Goal: Information Seeking & Learning: Find specific page/section

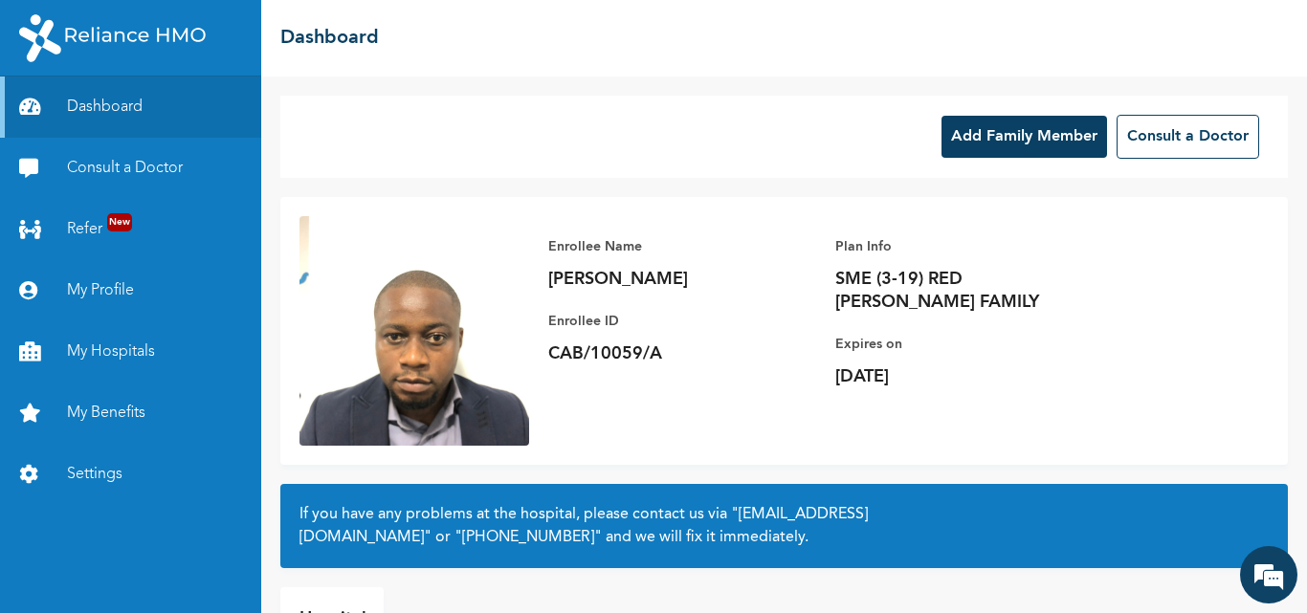
drag, startPoint x: 677, startPoint y: 357, endPoint x: 557, endPoint y: 349, distance: 119.9
click at [557, 349] on p "CAB/10059/A" at bounding box center [682, 354] width 268 height 23
click at [658, 352] on p "CAB/10059/A" at bounding box center [682, 354] width 268 height 23
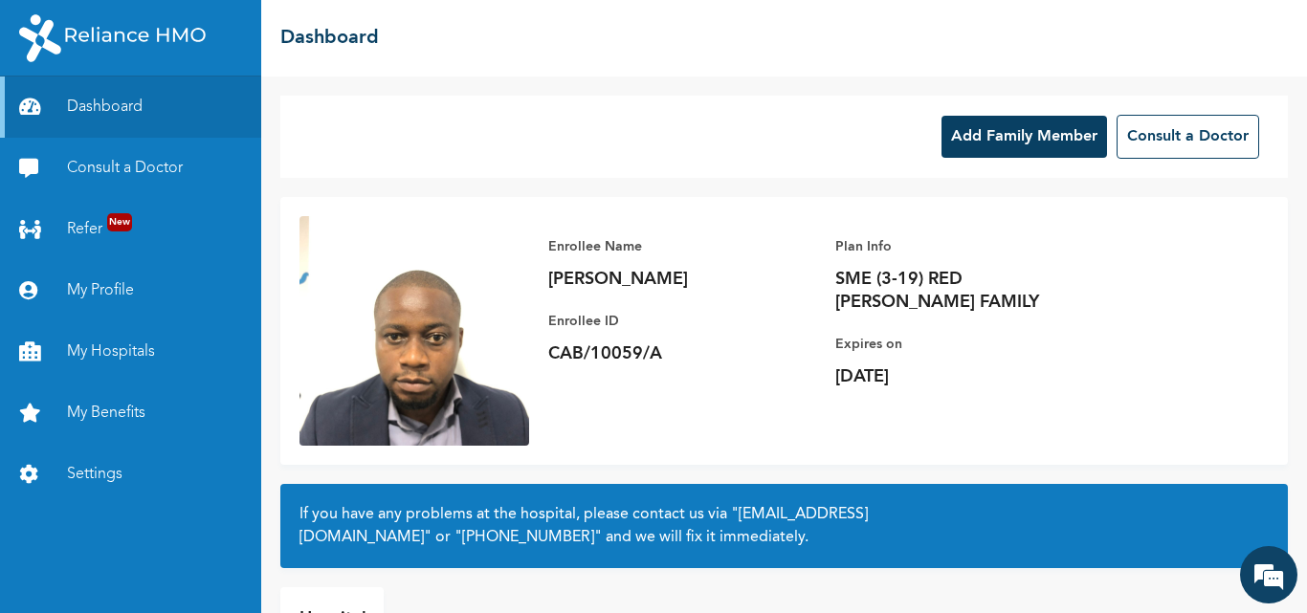
click at [658, 352] on p "CAB/10059/A" at bounding box center [682, 354] width 268 height 23
drag, startPoint x: 662, startPoint y: 353, endPoint x: 564, endPoint y: 353, distance: 98.6
click at [564, 353] on p "CAB/10059/A" at bounding box center [682, 354] width 268 height 23
click at [550, 354] on p "CAB/10059/A" at bounding box center [682, 354] width 268 height 23
drag, startPoint x: 550, startPoint y: 354, endPoint x: 656, endPoint y: 360, distance: 105.4
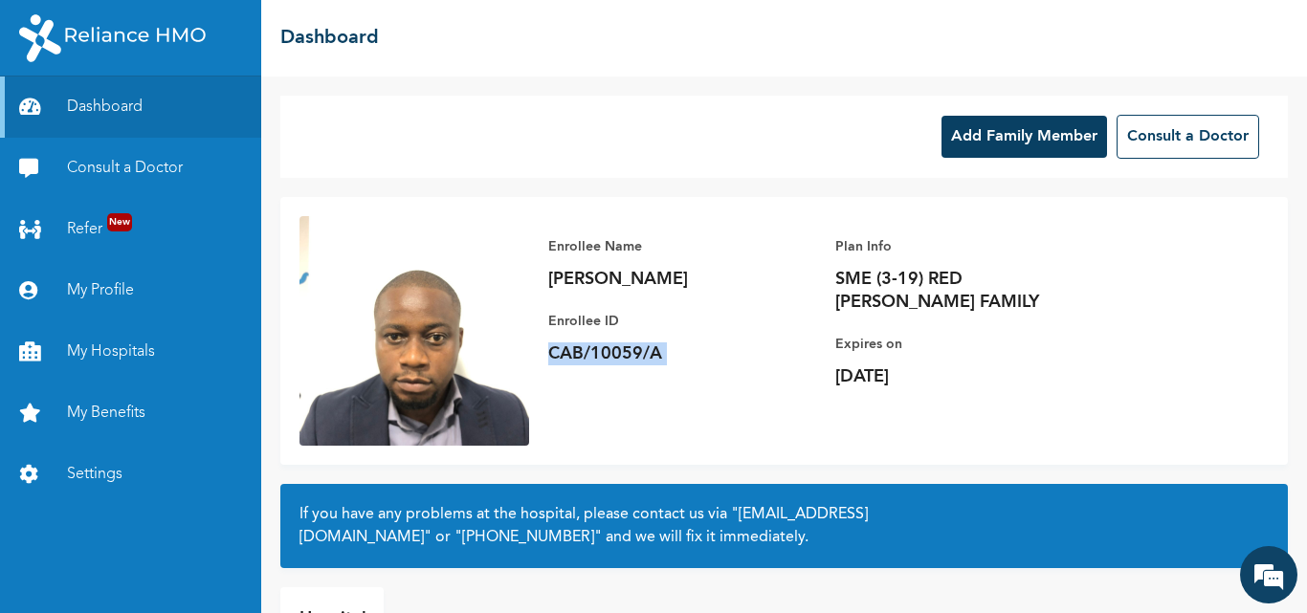
click at [656, 360] on p "CAB/10059/A" at bounding box center [682, 354] width 268 height 23
copy p "CAB/10059/A"
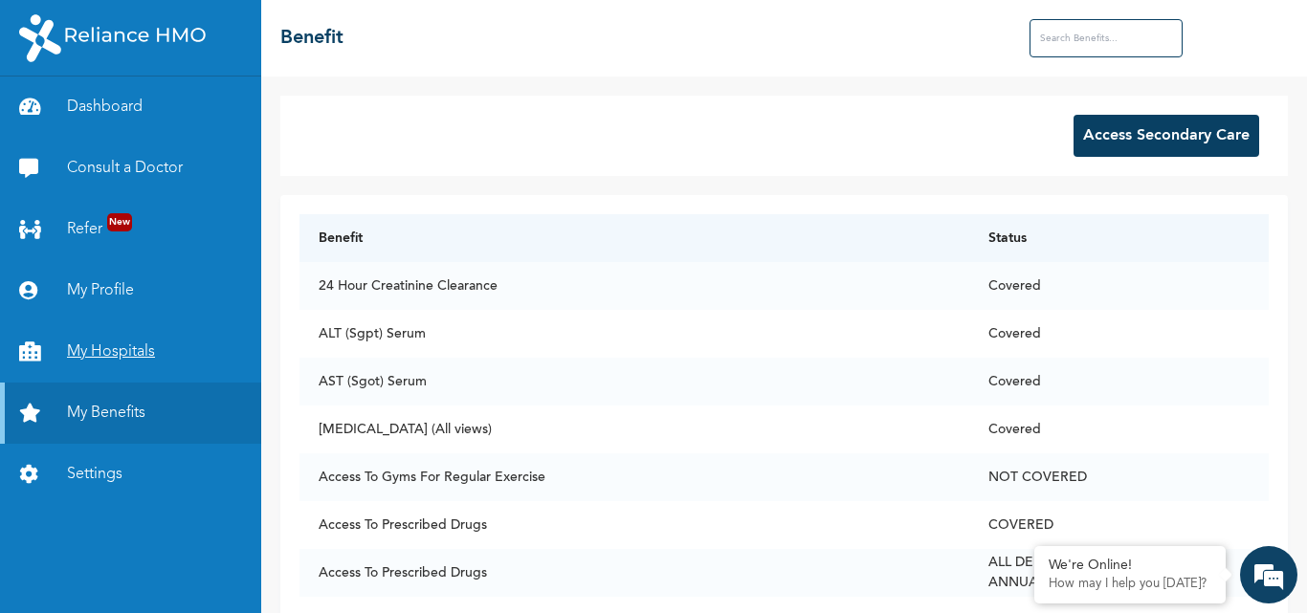
click at [188, 352] on link "My Hospitals" at bounding box center [130, 352] width 261 height 61
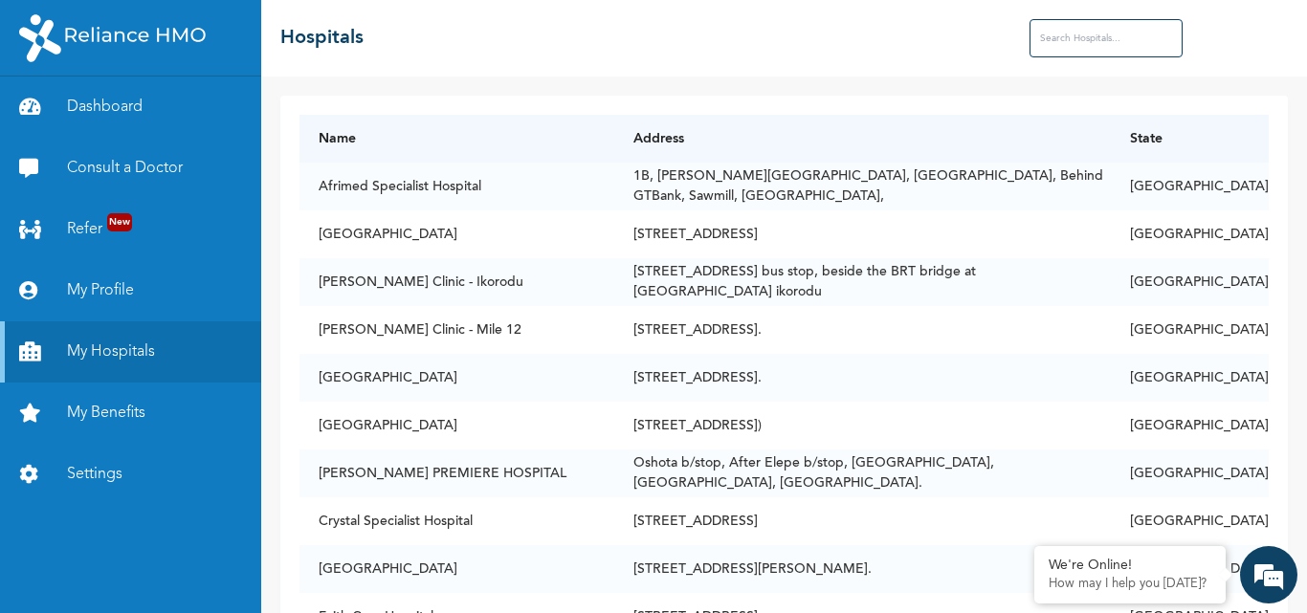
click at [1066, 35] on input "text" at bounding box center [1106, 38] width 153 height 38
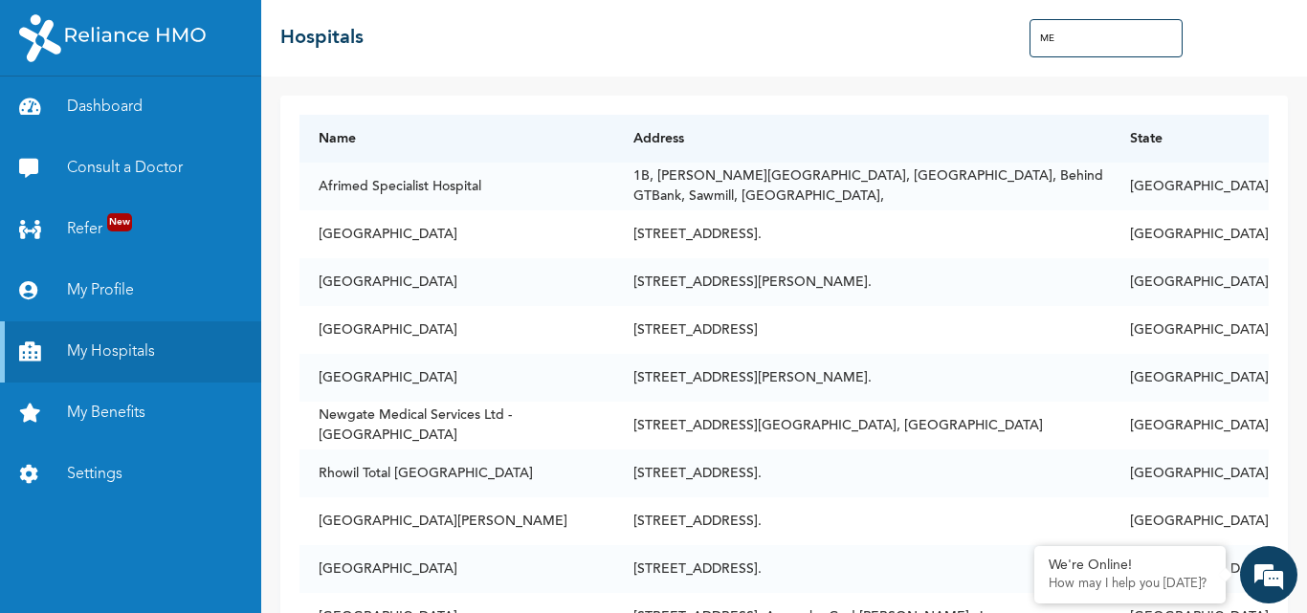
type input "M"
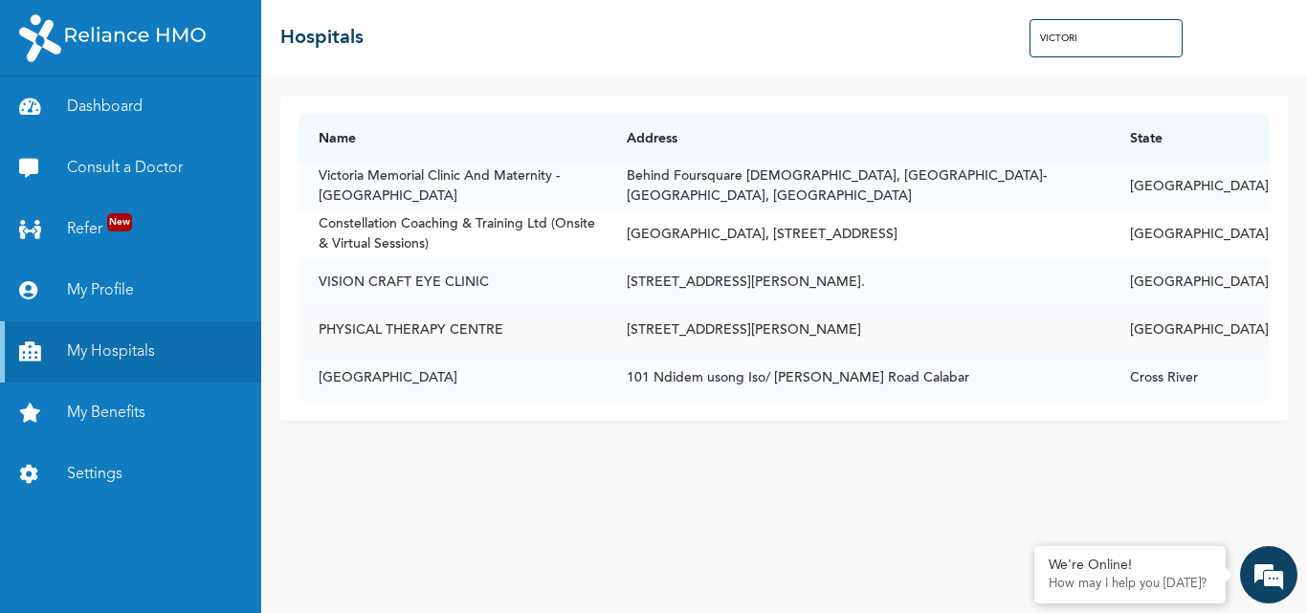
click at [767, 331] on td "[STREET_ADDRESS][PERSON_NAME]" at bounding box center [859, 330] width 503 height 48
click at [1092, 46] on input "VICTORI" at bounding box center [1106, 38] width 153 height 38
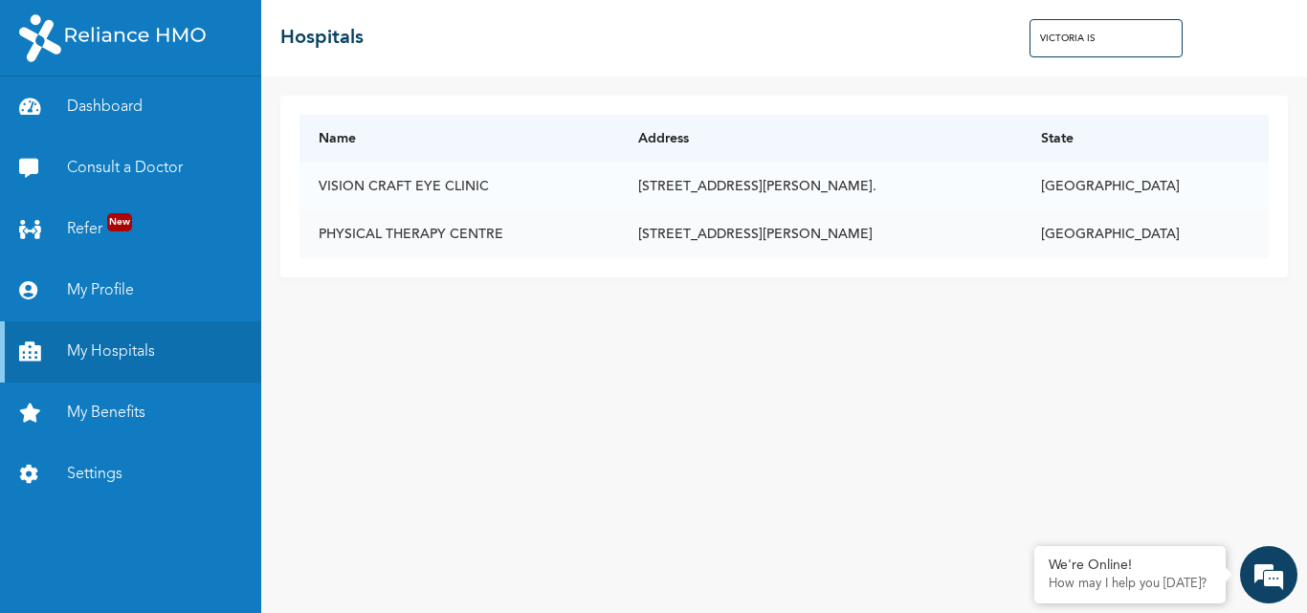
type input "VICTORIA IS"
click at [907, 242] on td "[STREET_ADDRESS][PERSON_NAME]" at bounding box center [820, 235] width 403 height 48
click at [129, 115] on link "Dashboard" at bounding box center [130, 107] width 261 height 61
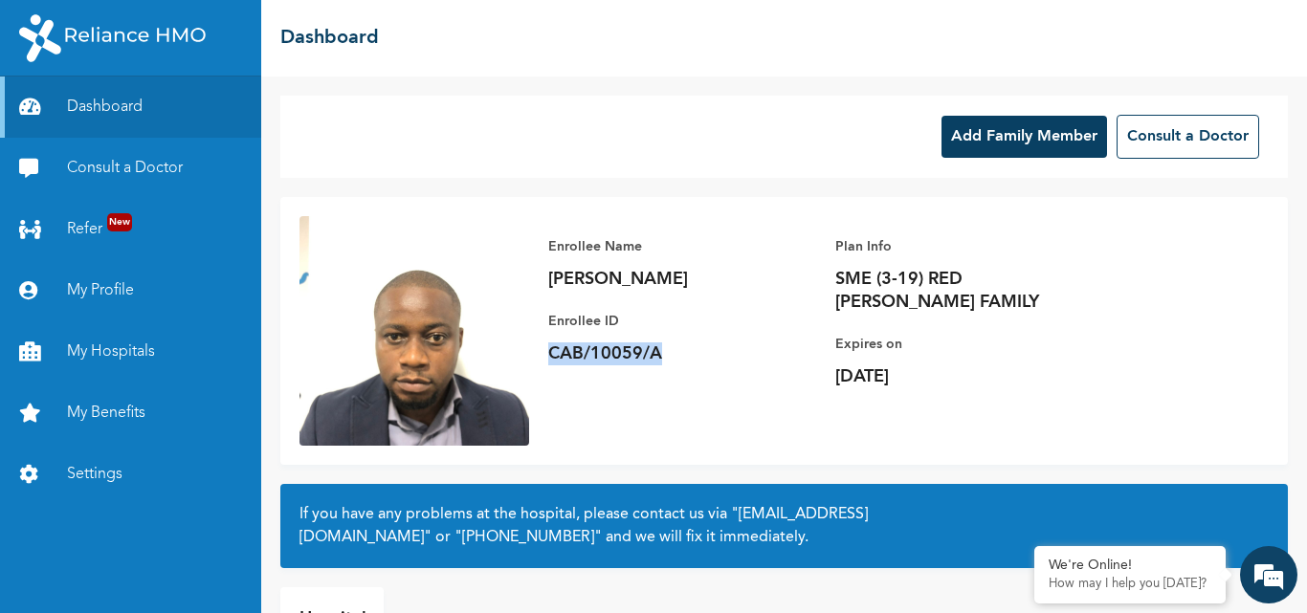
drag, startPoint x: 550, startPoint y: 356, endPoint x: 662, endPoint y: 360, distance: 112.0
click at [662, 360] on p "CAB/10059/A" at bounding box center [682, 354] width 268 height 23
copy p "CAB/10059/A"
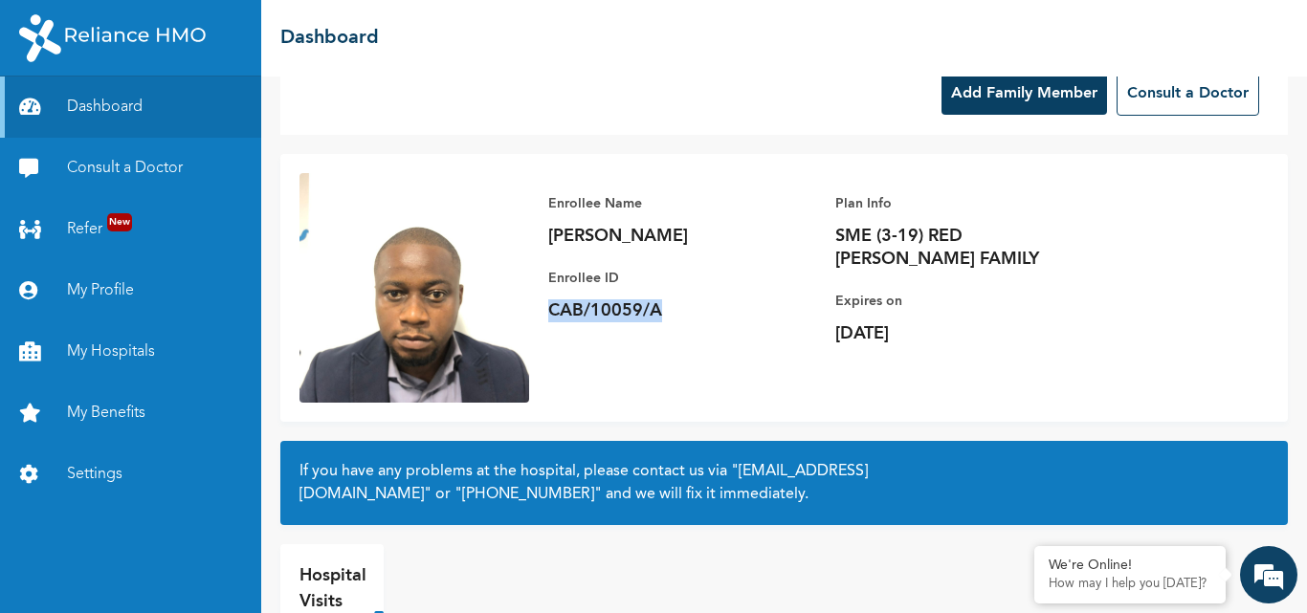
scroll to position [29, 0]
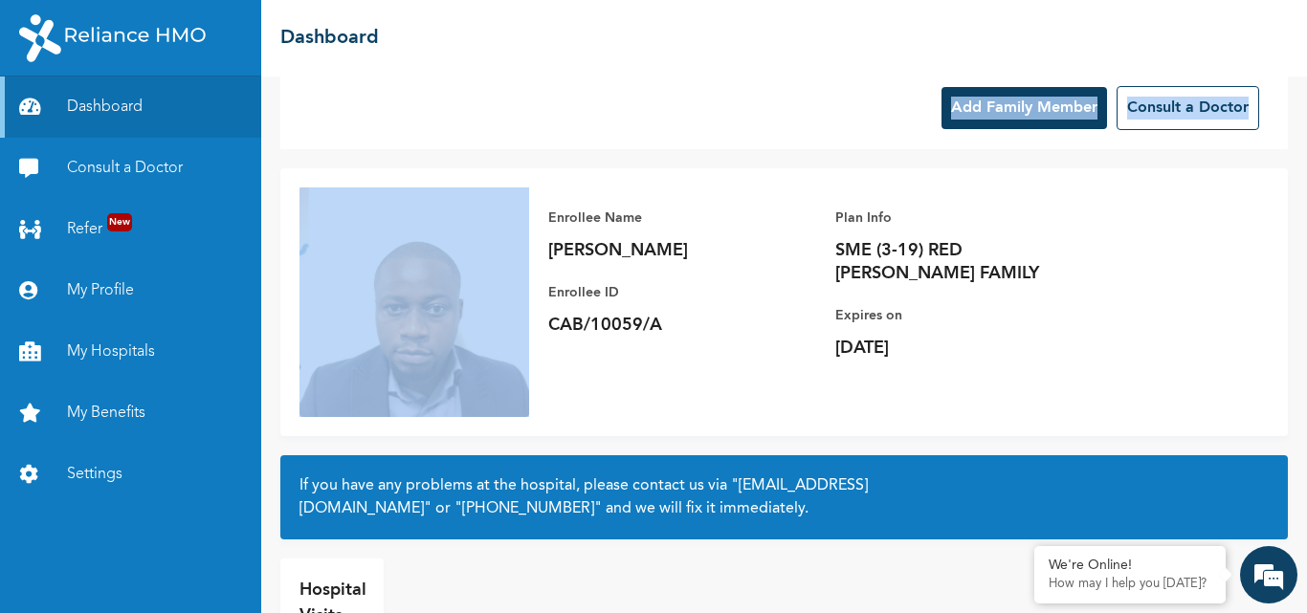
drag, startPoint x: 310, startPoint y: 85, endPoint x: 363, endPoint y: 292, distance: 213.3
click at [363, 292] on div "Add Family Member Consult a Doctor Enrollee Name [PERSON_NAME] Enrollee ID CAB/…" at bounding box center [784, 345] width 1046 height 537
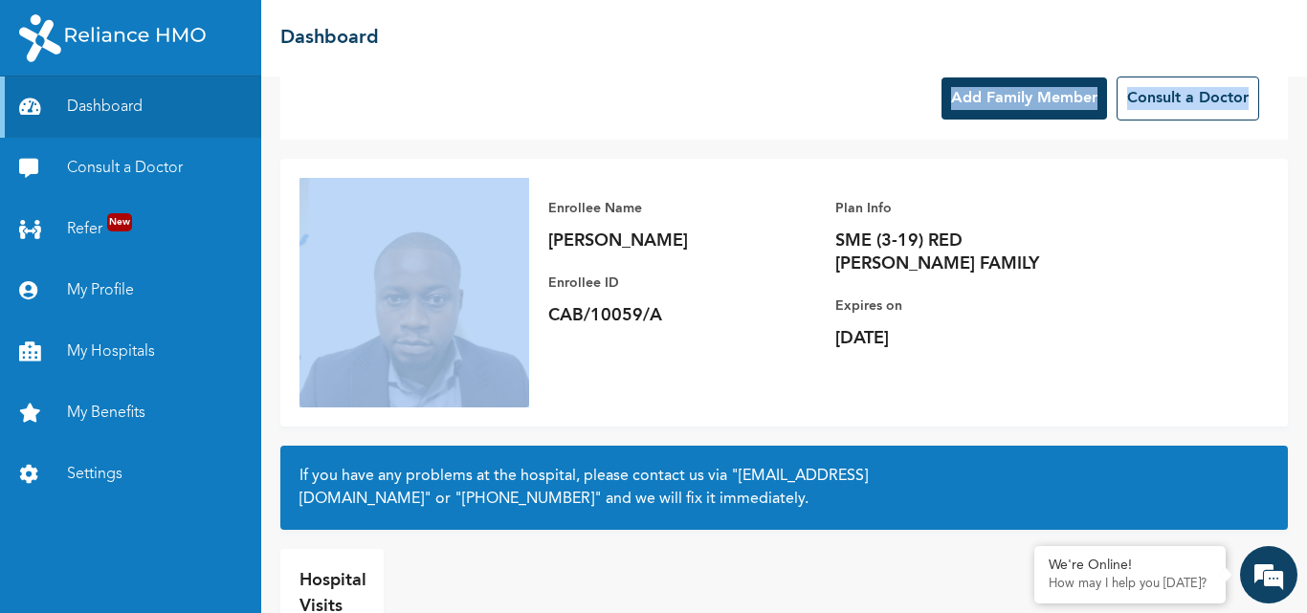
scroll to position [0, 0]
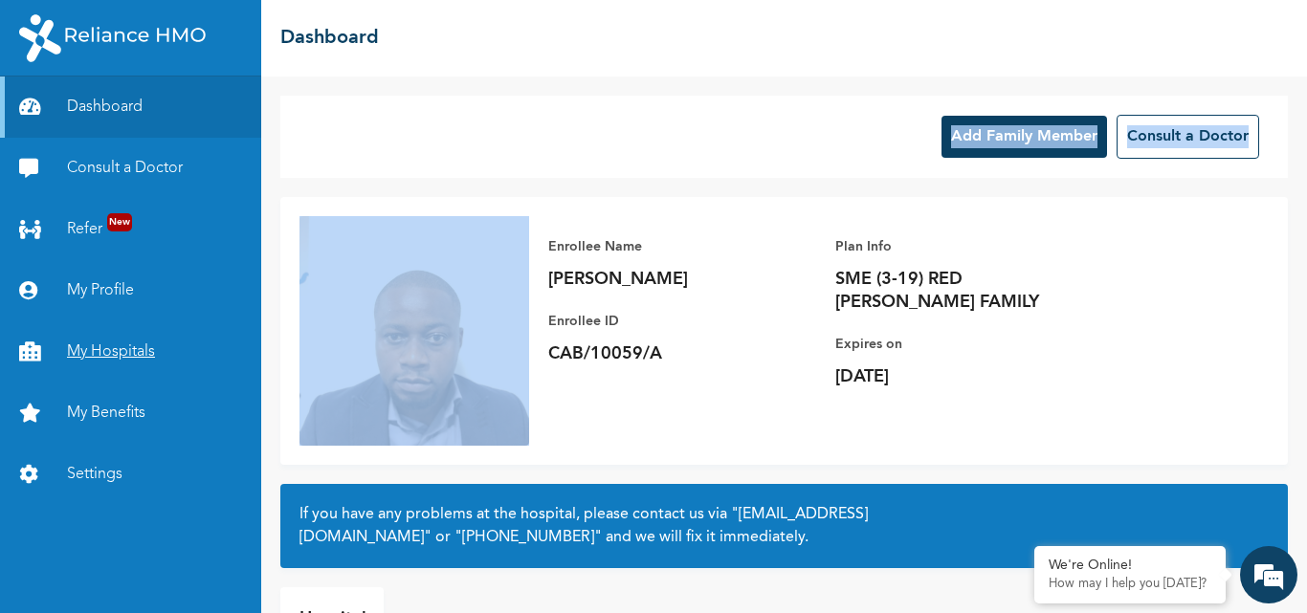
click at [143, 365] on link "My Hospitals" at bounding box center [130, 352] width 261 height 61
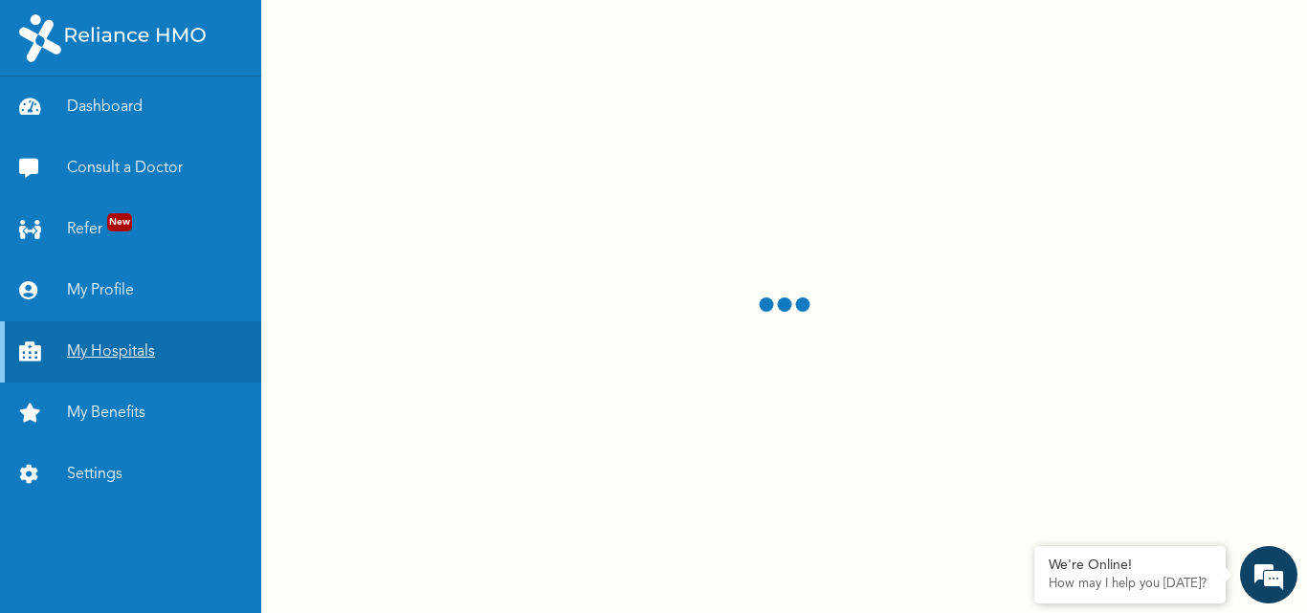
click at [143, 365] on link "My Hospitals" at bounding box center [130, 352] width 261 height 61
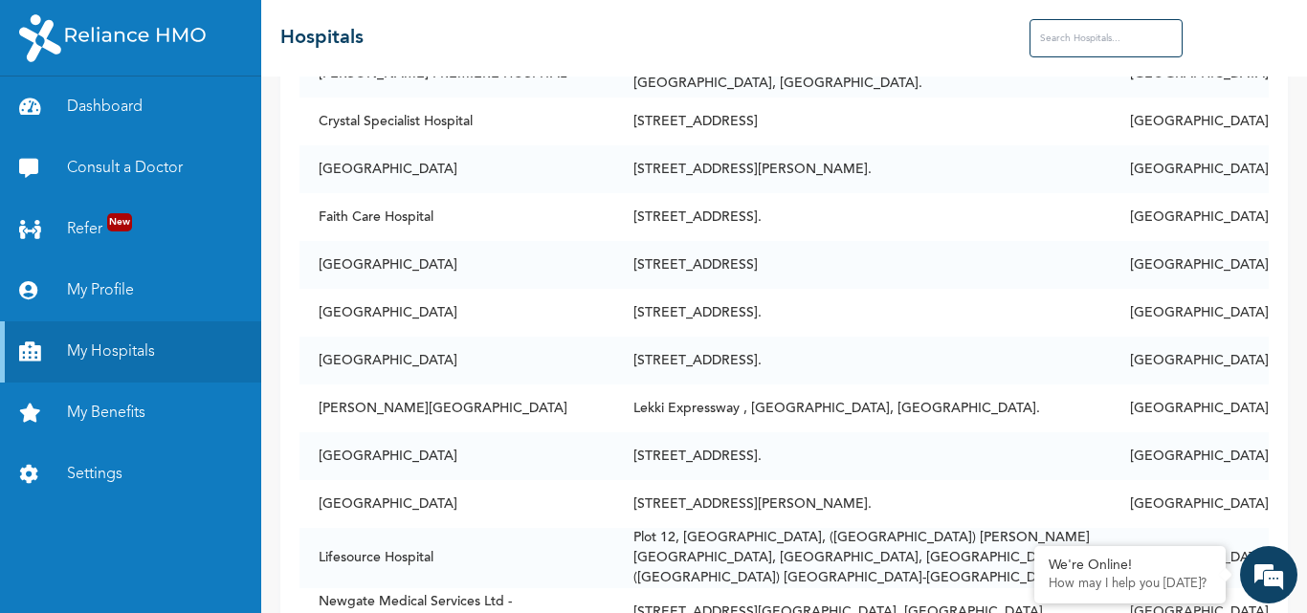
scroll to position [409, 0]
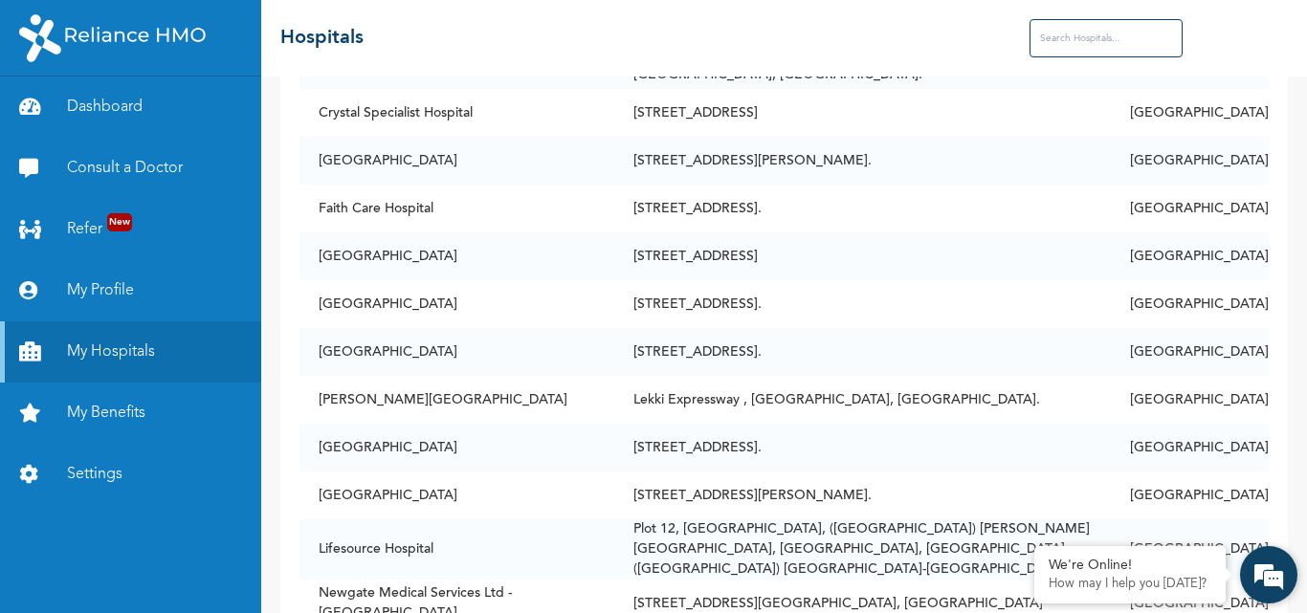
click at [1297, 599] on div "We're Online! How may I help you [DATE]?" at bounding box center [1268, 574] width 57 height 57
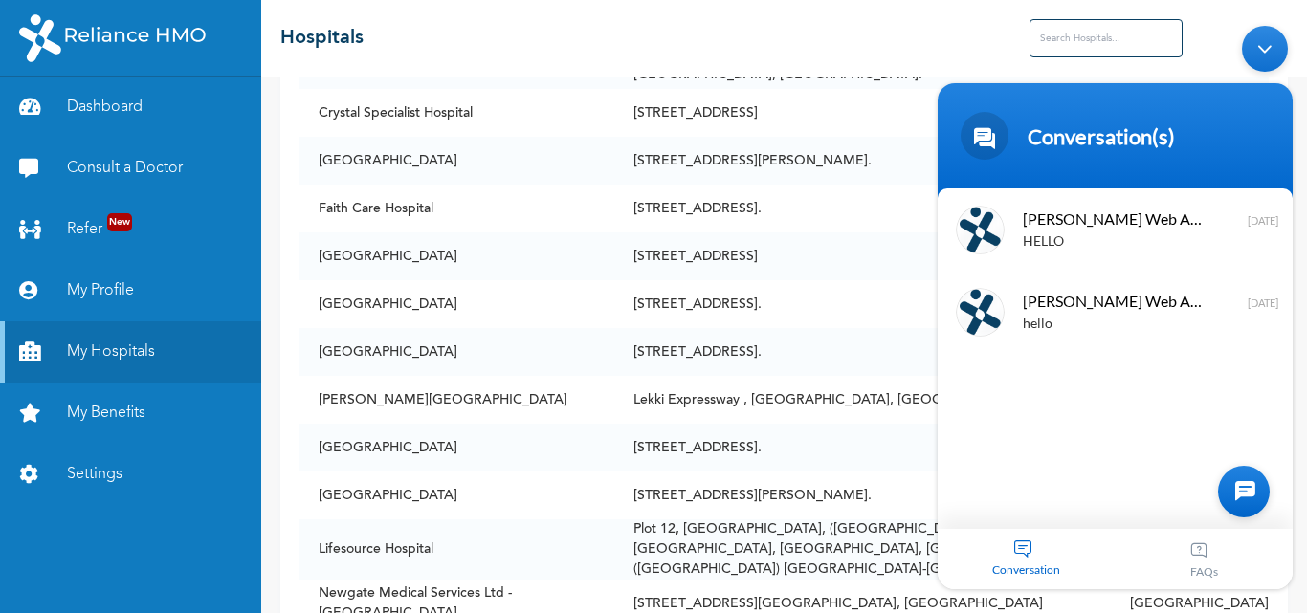
scroll to position [447, 0]
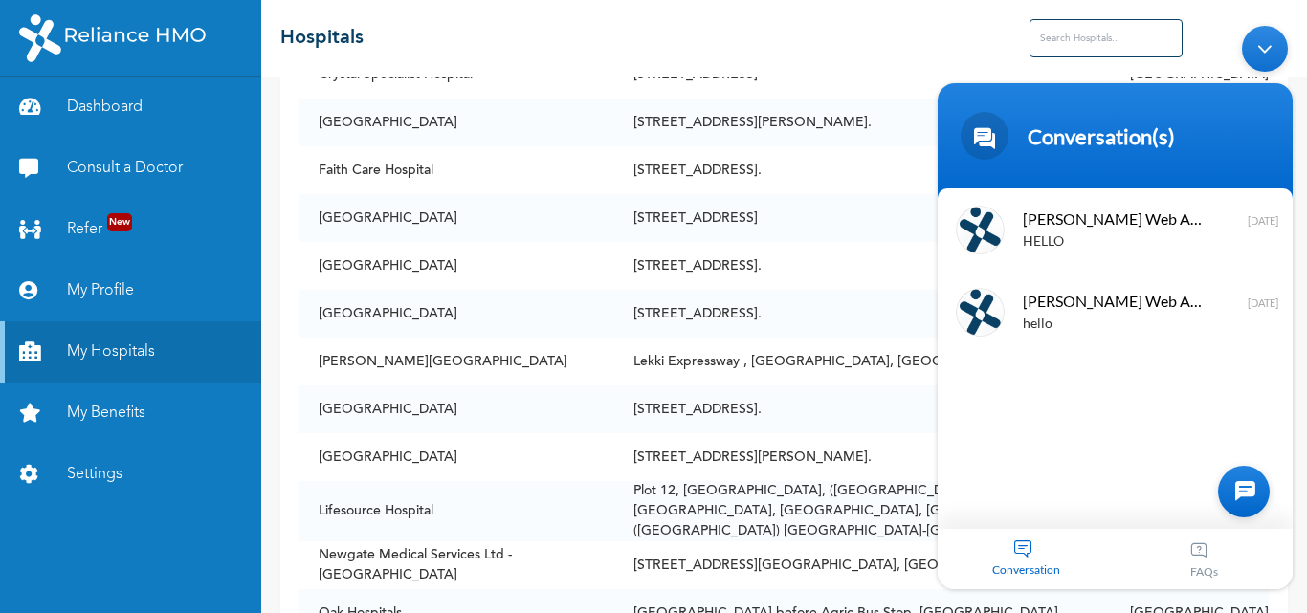
click at [1026, 553] on div "Conversation" at bounding box center [1027, 559] width 178 height 60
click at [1275, 39] on div "Minimize live chat window" at bounding box center [1265, 49] width 46 height 46
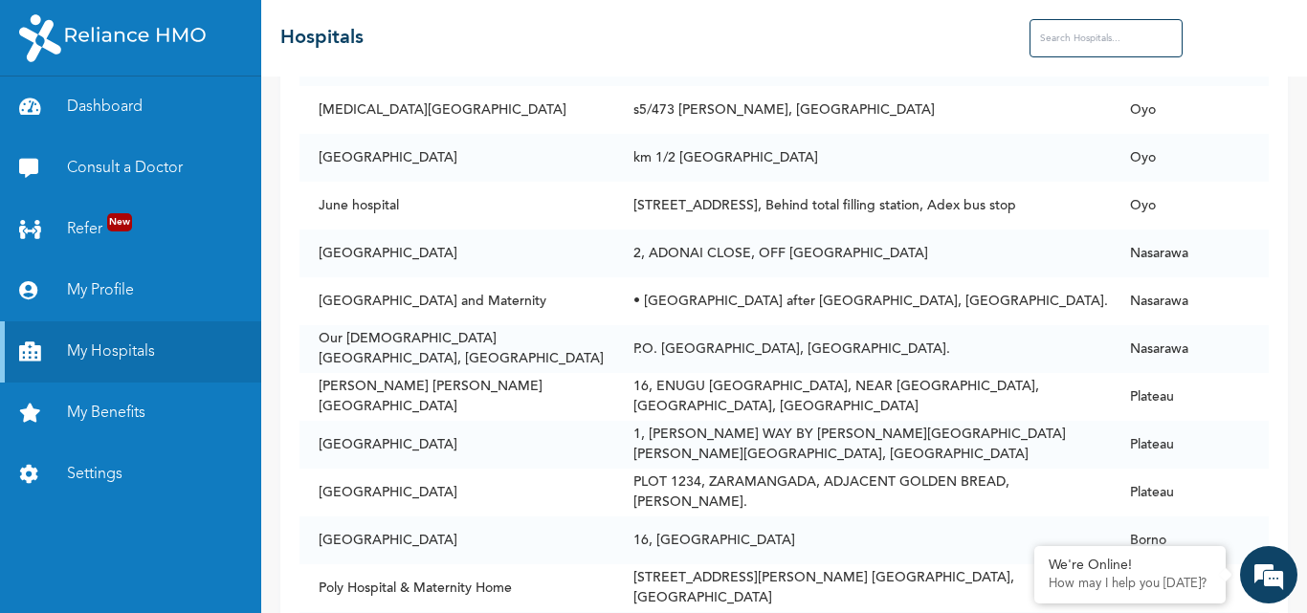
scroll to position [6151, 0]
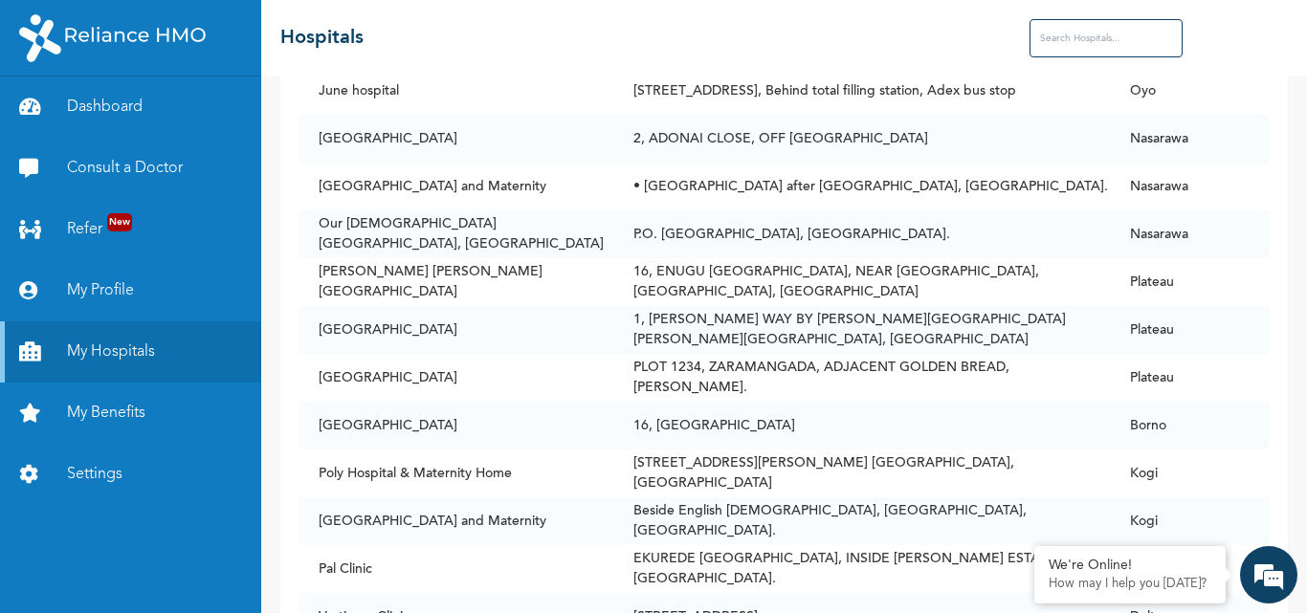
click at [1090, 38] on input "text" at bounding box center [1106, 38] width 153 height 38
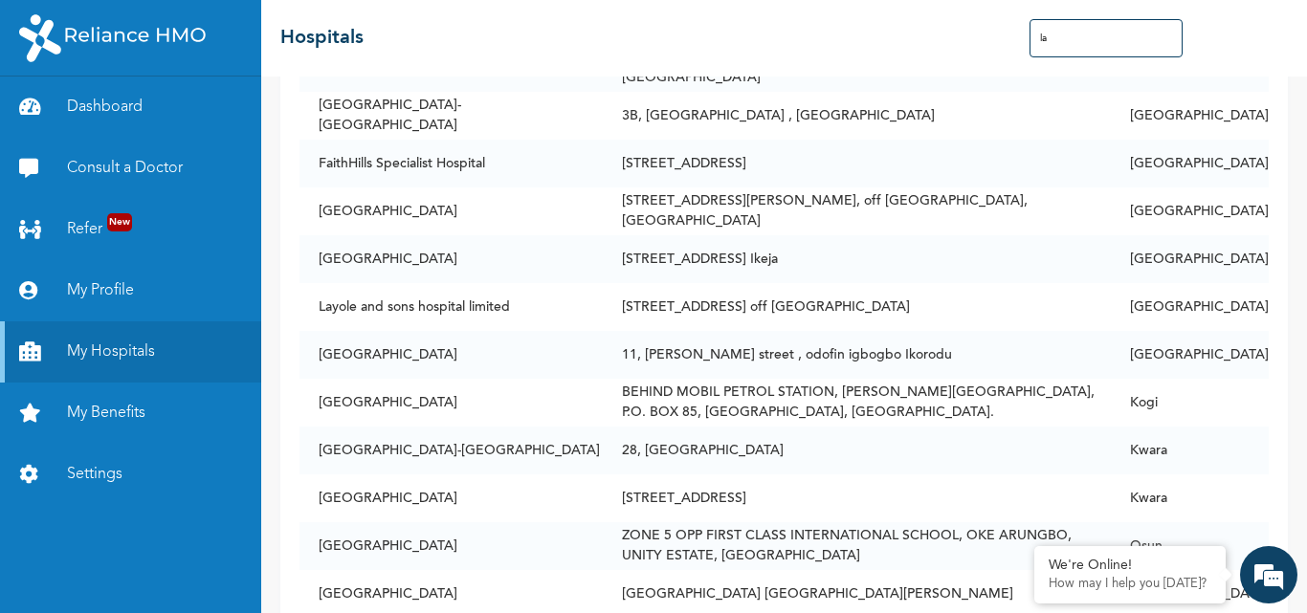
type input "l"
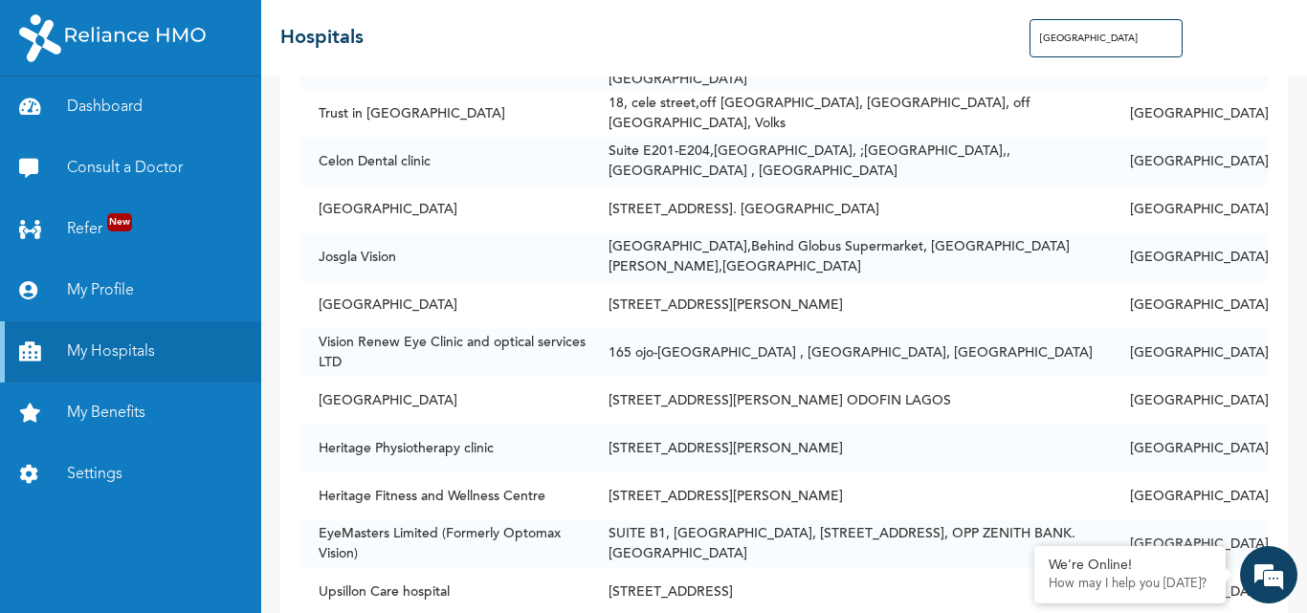
scroll to position [11894, 0]
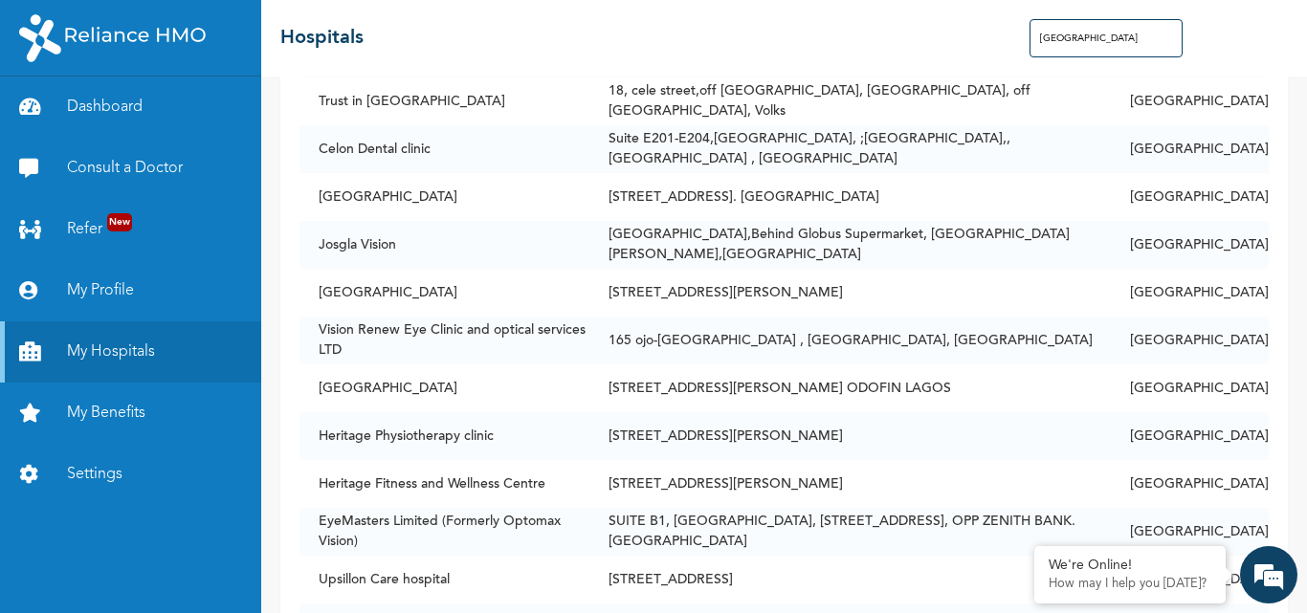
type input "[GEOGRAPHIC_DATA]"
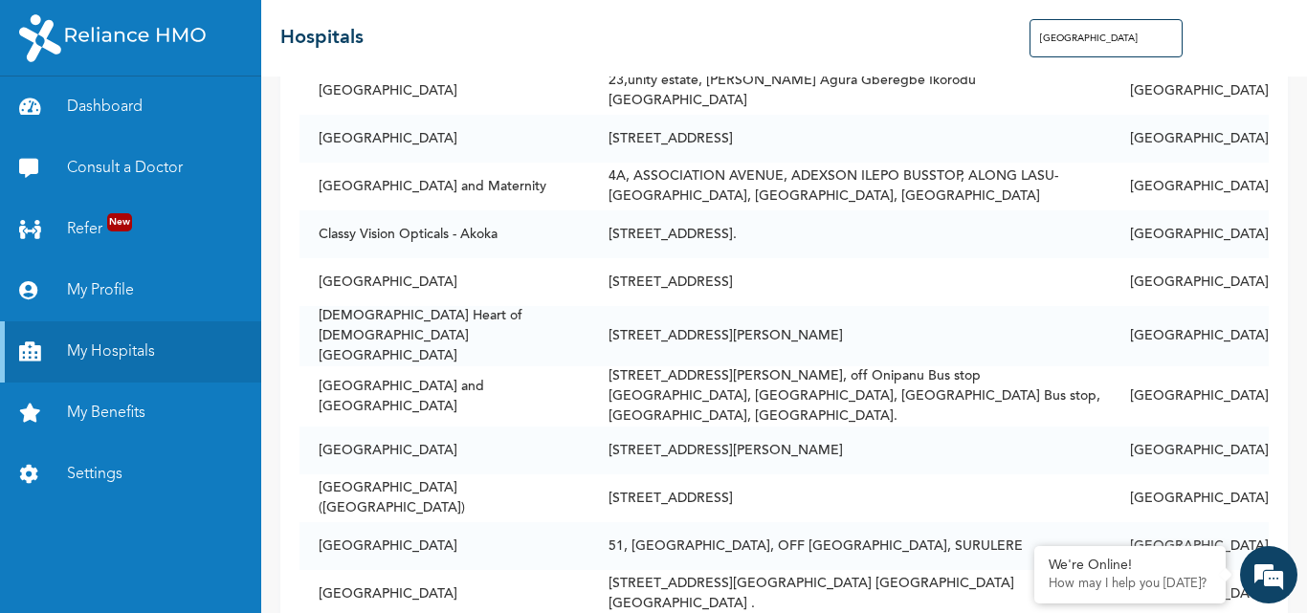
scroll to position [21747, 0]
